Goal: Task Accomplishment & Management: Manage account settings

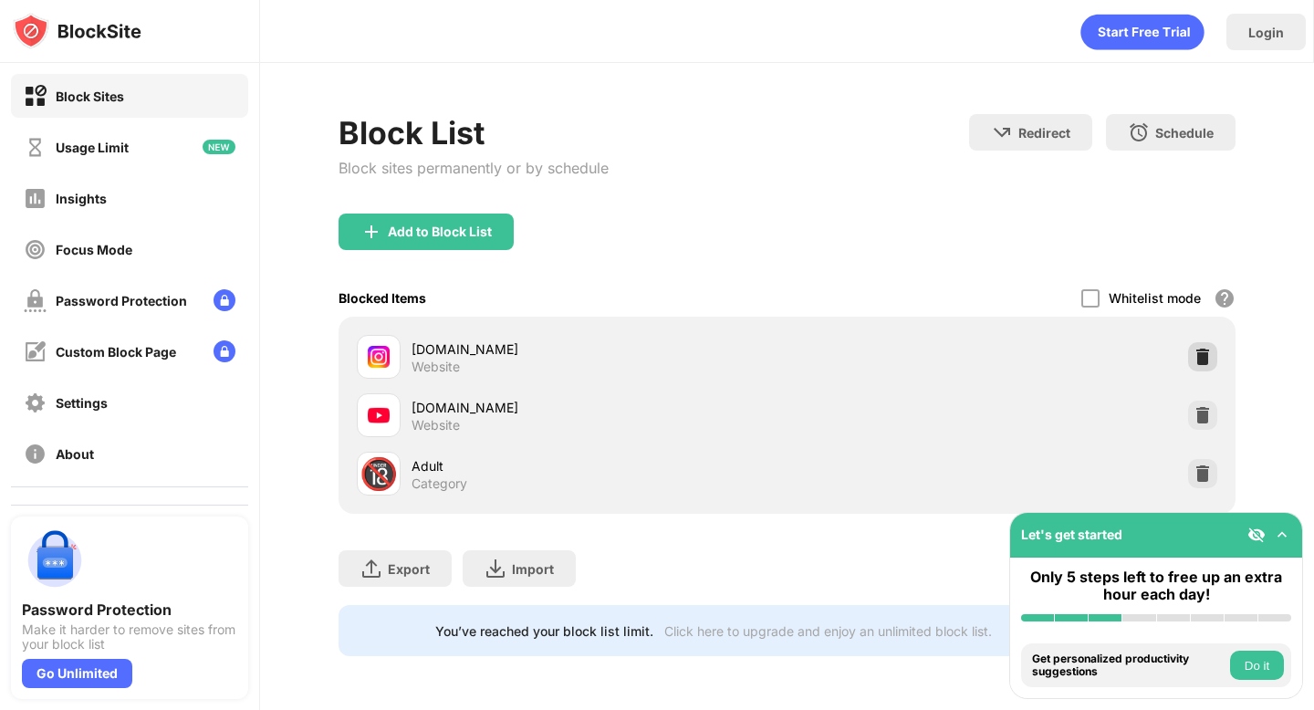
click at [1196, 353] on img at bounding box center [1203, 357] width 18 height 18
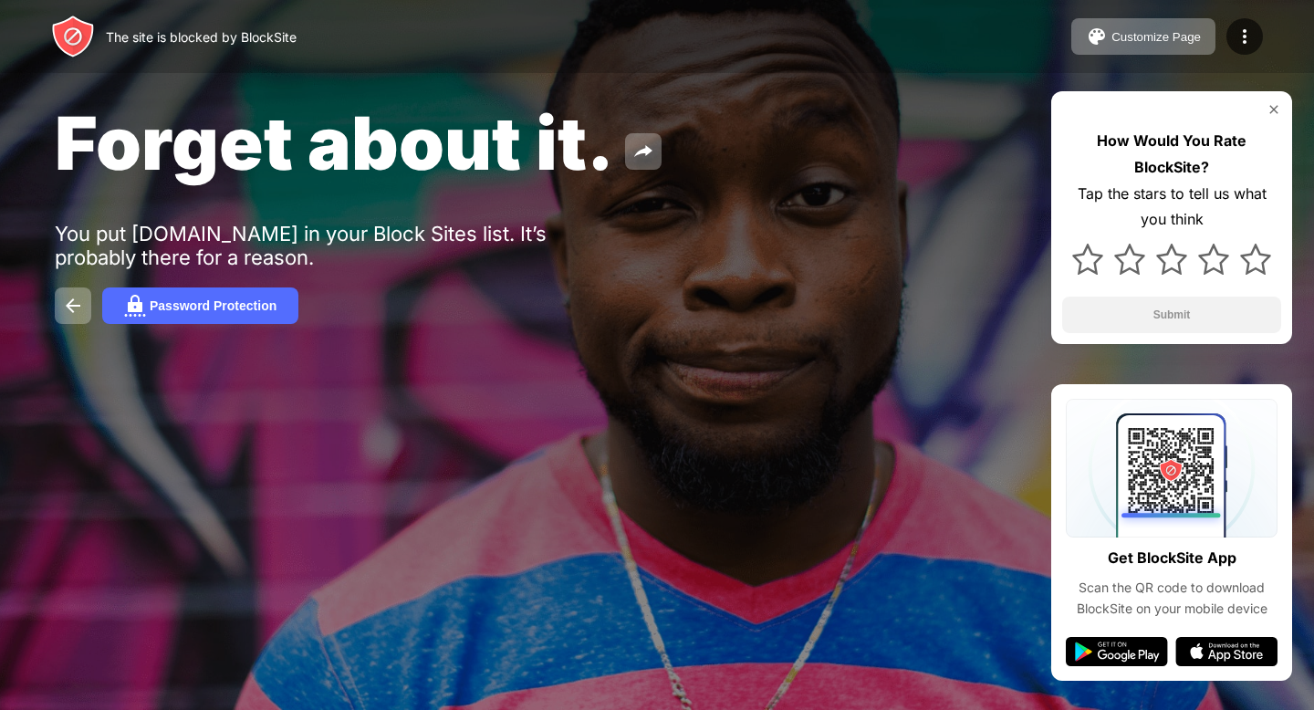
click at [1231, 32] on div at bounding box center [1245, 36] width 37 height 37
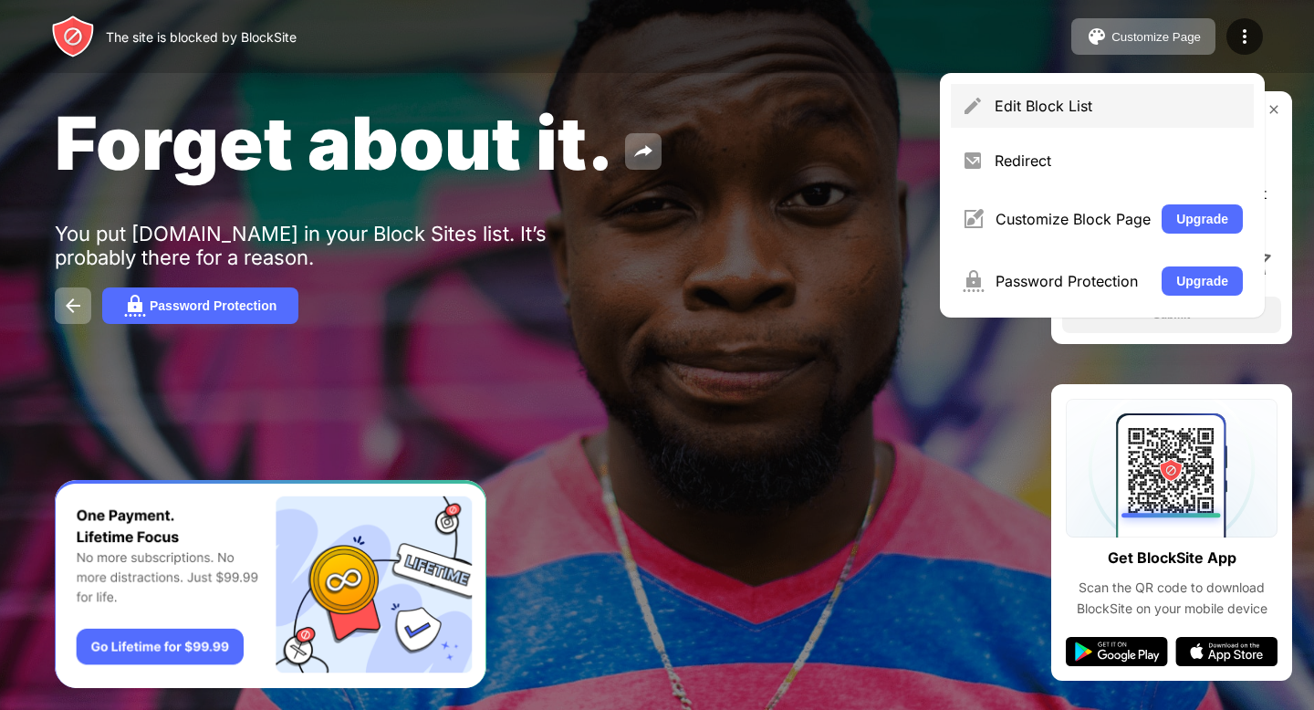
click at [1172, 102] on div "Edit Block List" at bounding box center [1119, 106] width 248 height 18
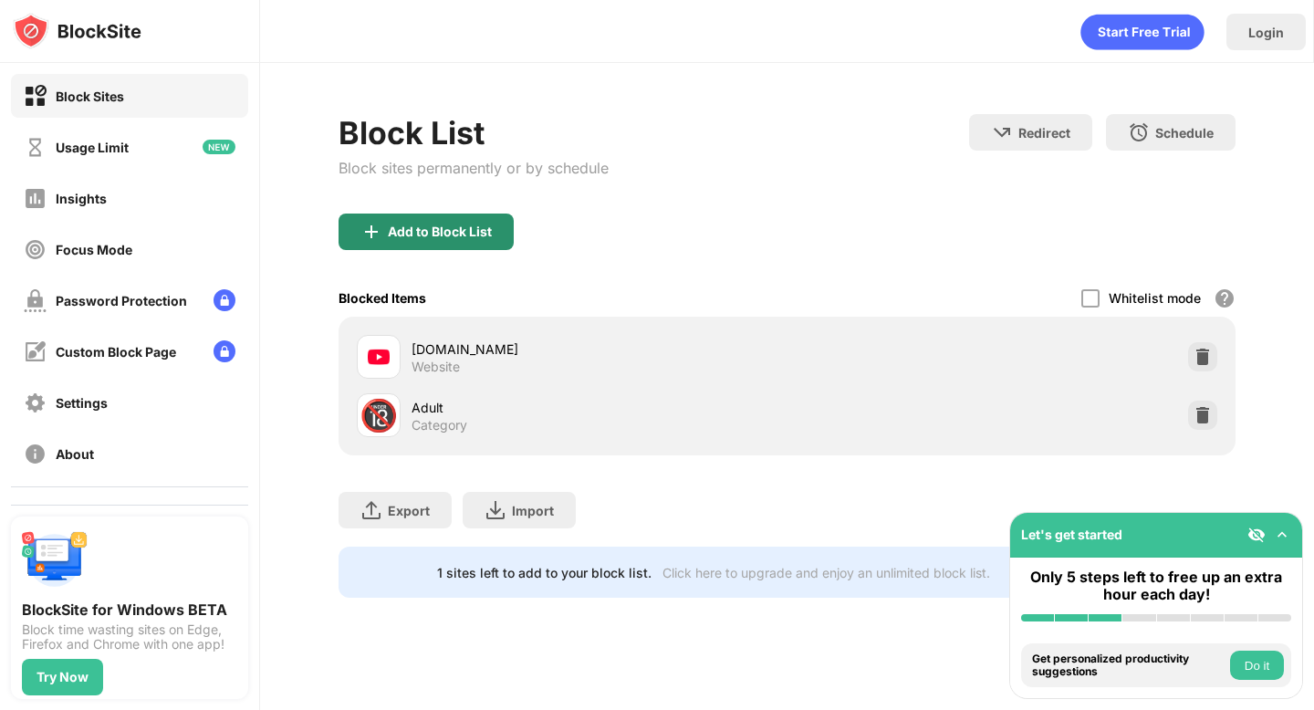
click at [468, 225] on div "Add to Block List" at bounding box center [440, 232] width 104 height 15
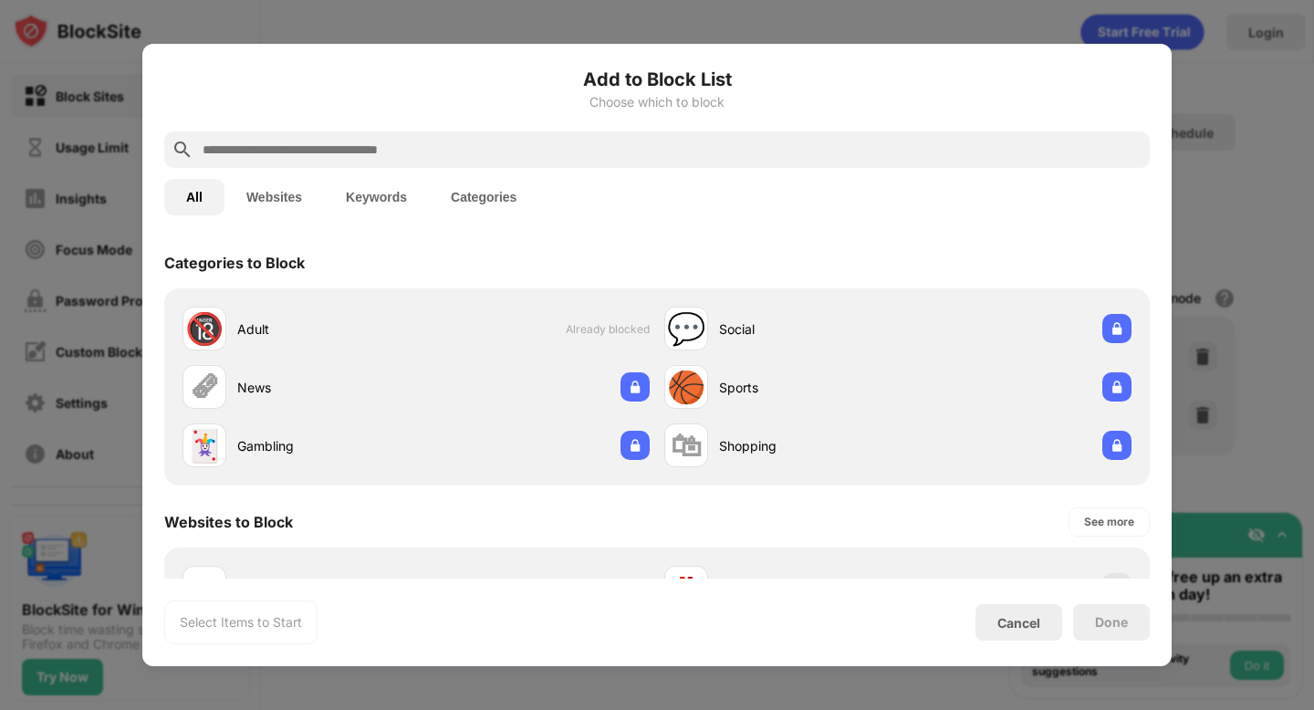
click at [529, 152] on input "text" at bounding box center [672, 150] width 942 height 22
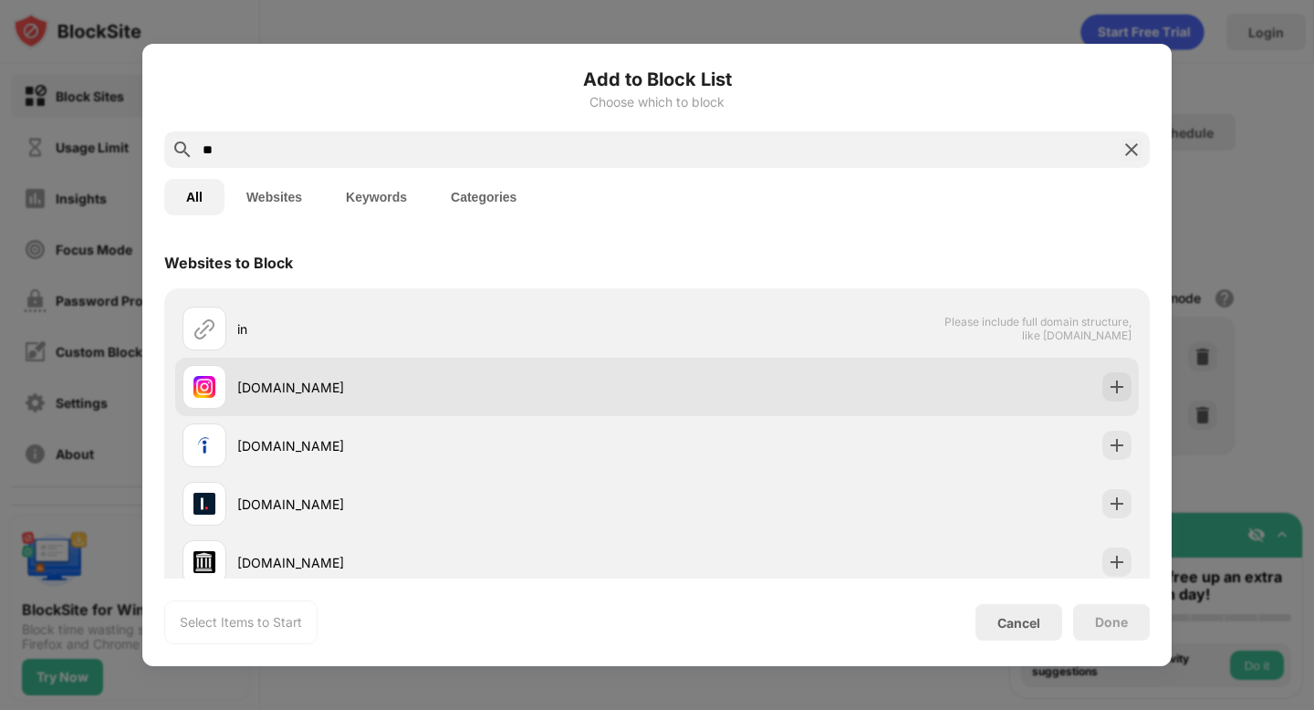
type input "**"
click at [379, 394] on div "instagram.com" at bounding box center [447, 387] width 420 height 19
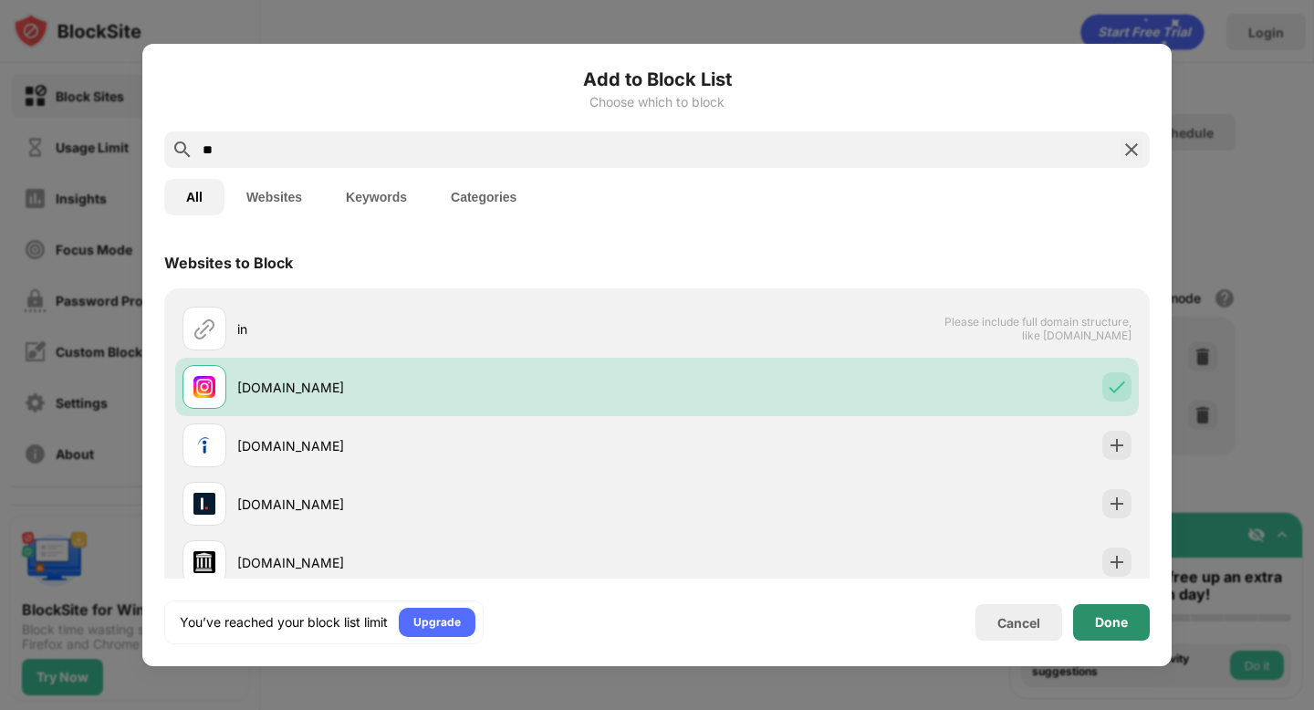
click at [1092, 621] on div "Done" at bounding box center [1111, 622] width 77 height 37
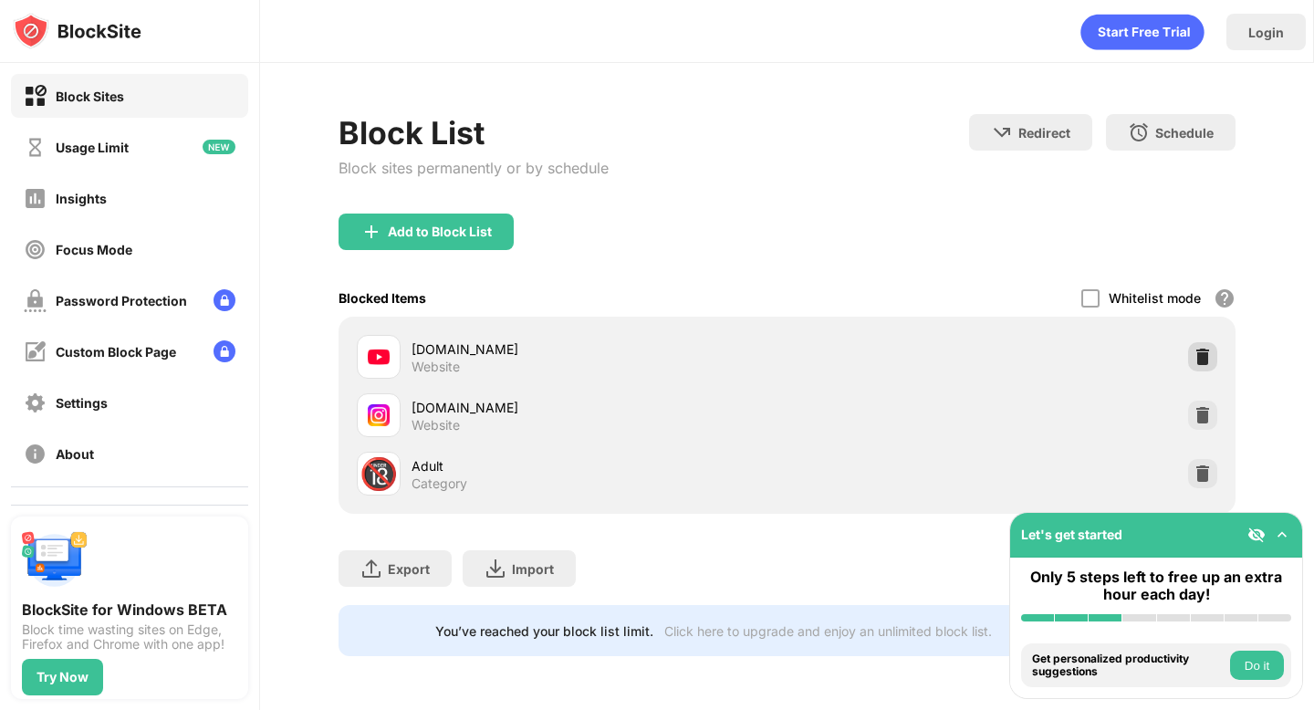
click at [1203, 350] on img at bounding box center [1203, 357] width 18 height 18
